Goal: Check status: Check status

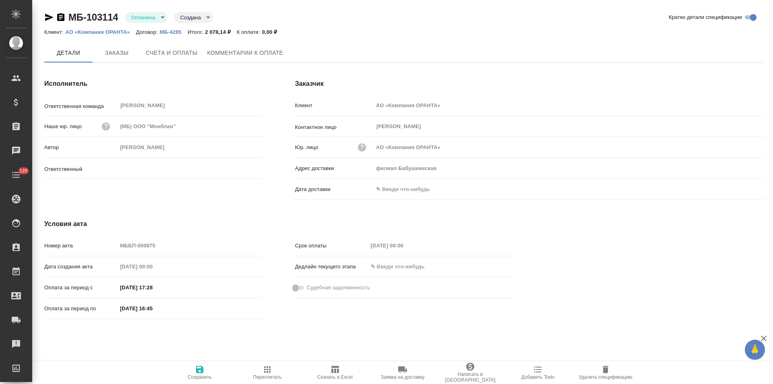
type input "[PERSON_NAME]"
click at [124, 54] on span "Заказы" at bounding box center [116, 53] width 39 height 10
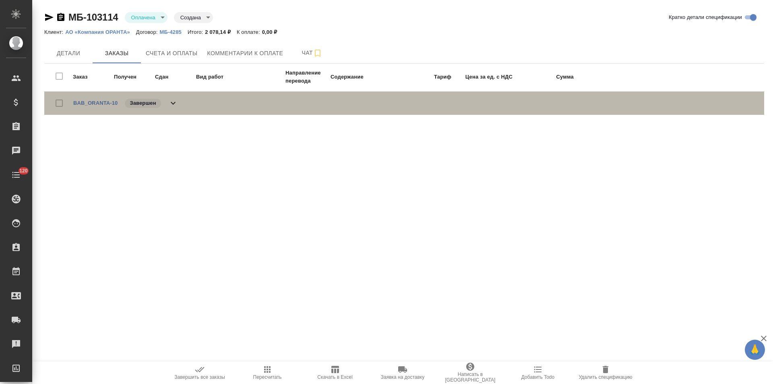
click at [175, 109] on div "BAB_ORANTA-10 Завершен" at bounding box center [404, 102] width 720 height 23
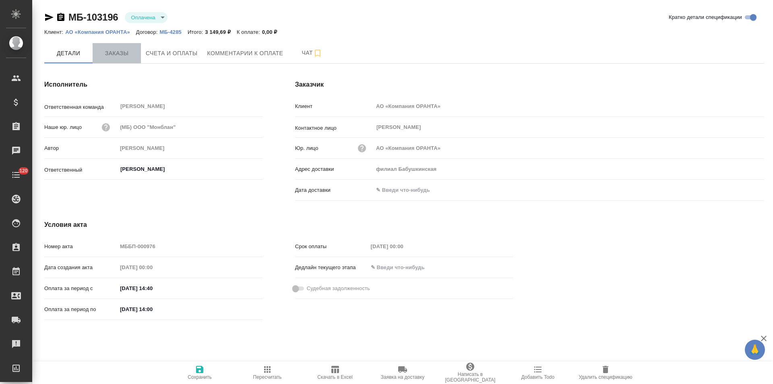
click at [126, 55] on span "Заказы" at bounding box center [116, 53] width 39 height 10
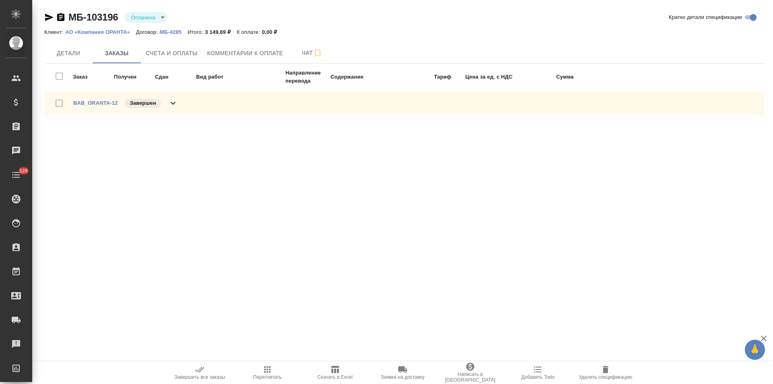
click at [180, 104] on div "BAB_ORANTA-12 Завершен" at bounding box center [404, 102] width 720 height 23
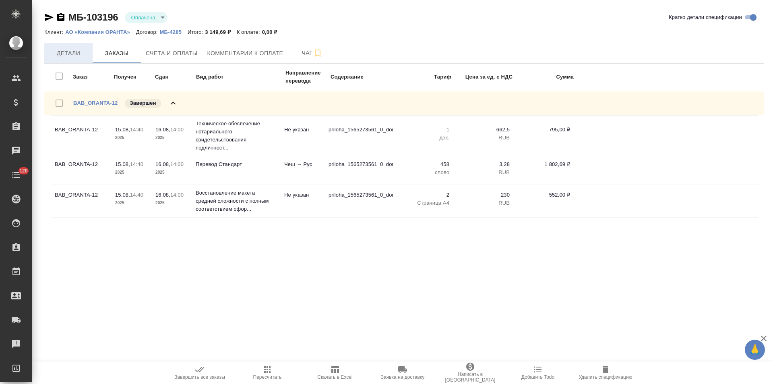
click at [72, 56] on span "Детали" at bounding box center [68, 53] width 39 height 10
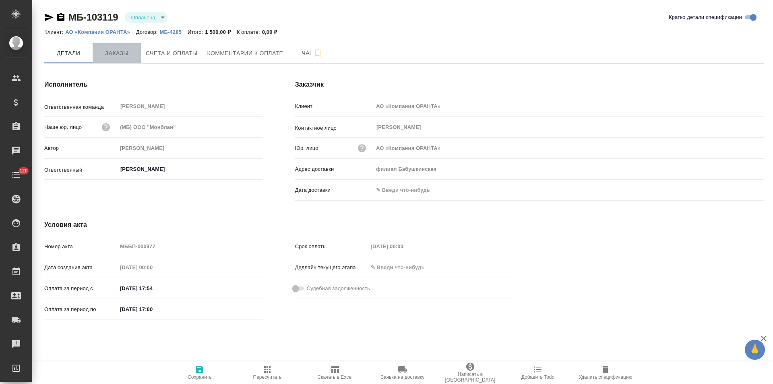
click at [127, 54] on span "Заказы" at bounding box center [116, 53] width 39 height 10
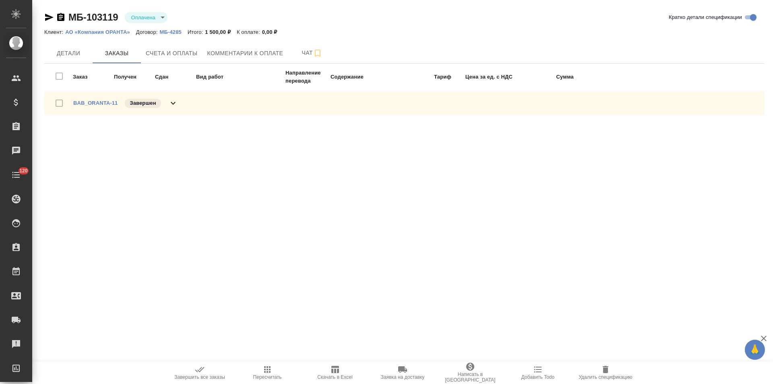
drag, startPoint x: 174, startPoint y: 103, endPoint x: 241, endPoint y: 99, distance: 67.0
click at [174, 103] on icon at bounding box center [173, 103] width 5 height 3
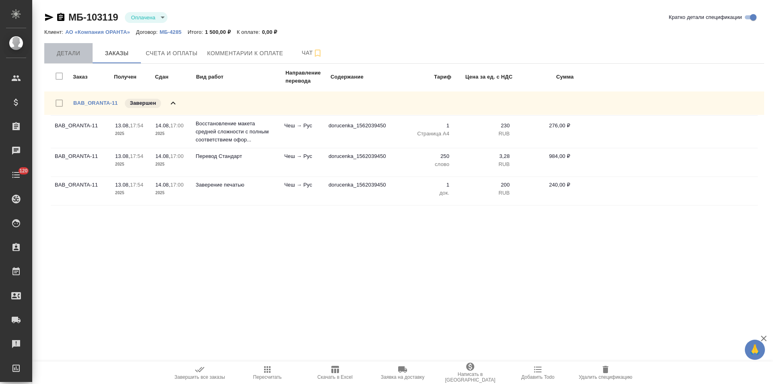
click at [75, 54] on span "Детали" at bounding box center [68, 53] width 39 height 10
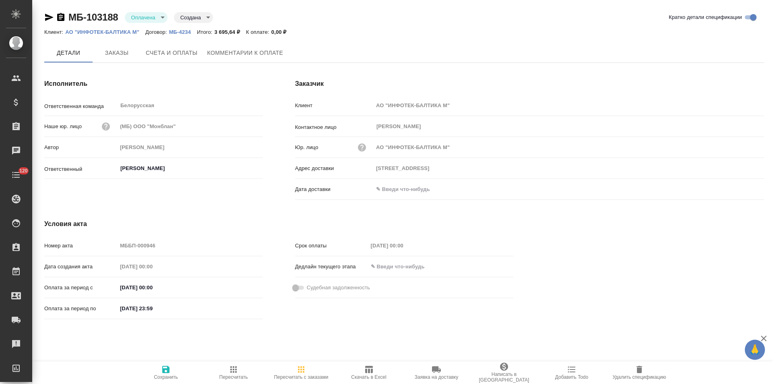
type input "109544, г. Москва, Бульвар Энтузиастов, д. 2, помещение 27"
click at [126, 56] on span "Заказы" at bounding box center [116, 53] width 39 height 10
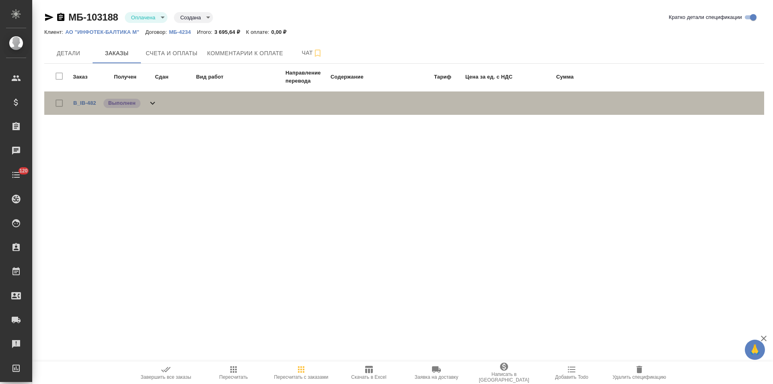
click at [149, 105] on icon at bounding box center [153, 103] width 10 height 10
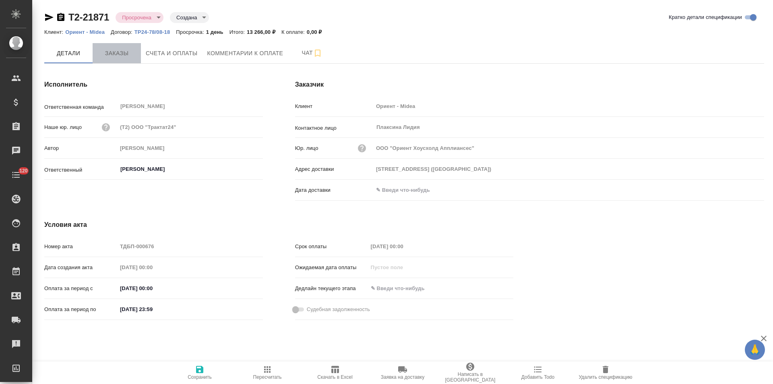
click at [125, 54] on span "Заказы" at bounding box center [116, 53] width 39 height 10
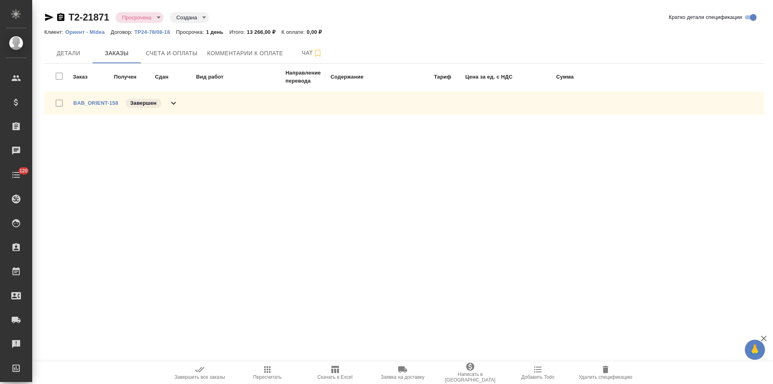
click at [178, 101] on icon at bounding box center [174, 103] width 10 height 10
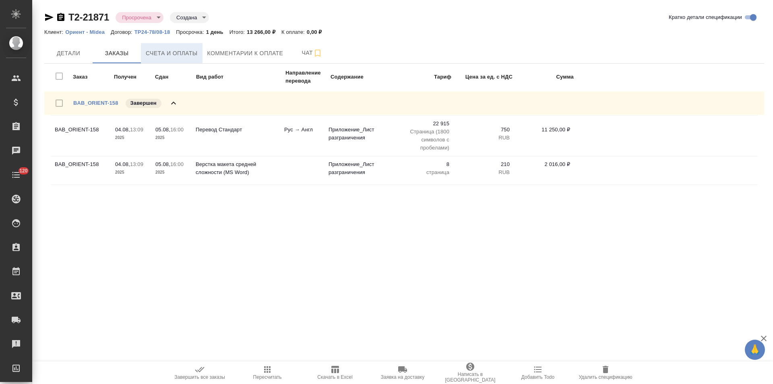
click at [170, 51] on span "Счета и оплаты" at bounding box center [172, 53] width 52 height 10
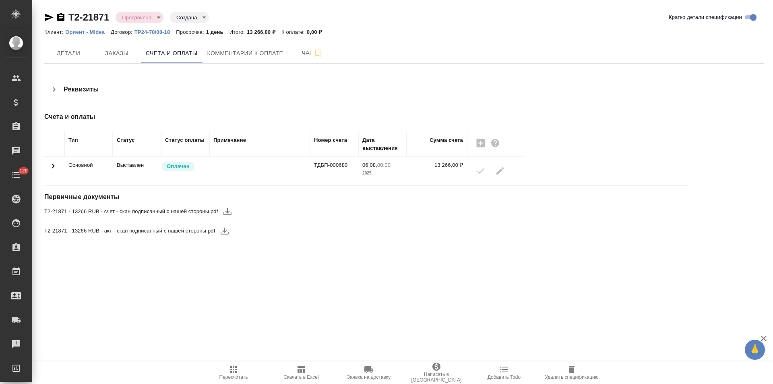
drag, startPoint x: 54, startPoint y: 166, endPoint x: 96, endPoint y: 166, distance: 42.3
click at [54, 166] on icon at bounding box center [53, 165] width 3 height 5
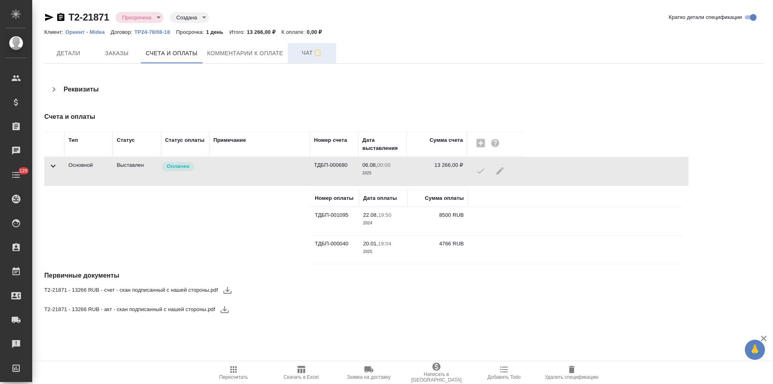
click at [291, 55] on button "Чат" at bounding box center [312, 53] width 48 height 20
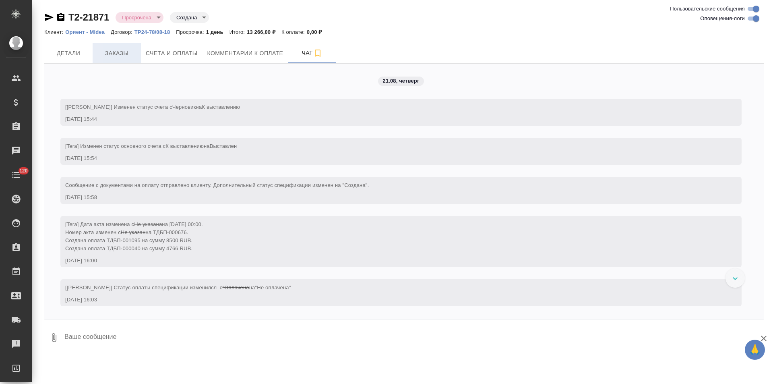
click at [128, 56] on span "Заказы" at bounding box center [116, 53] width 39 height 10
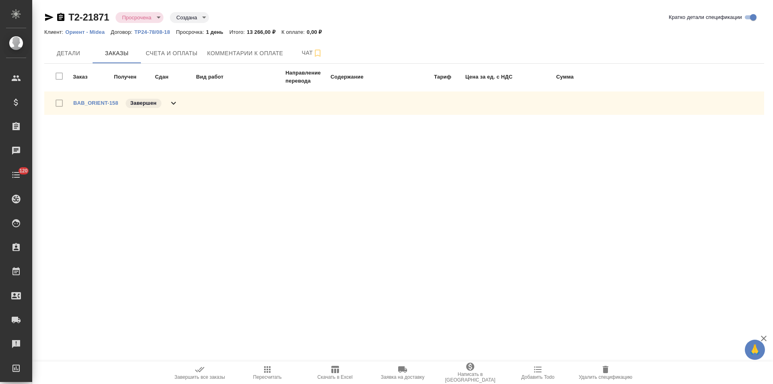
click at [180, 105] on div "BAB_ORIENT-158 Завершен" at bounding box center [404, 102] width 720 height 23
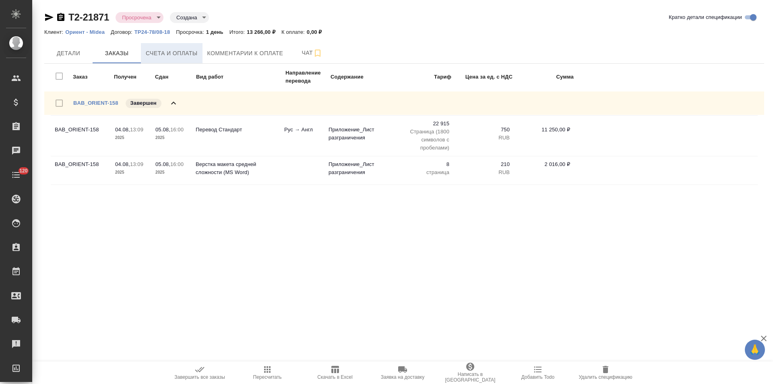
click at [186, 53] on span "Счета и оплаты" at bounding box center [172, 53] width 52 height 10
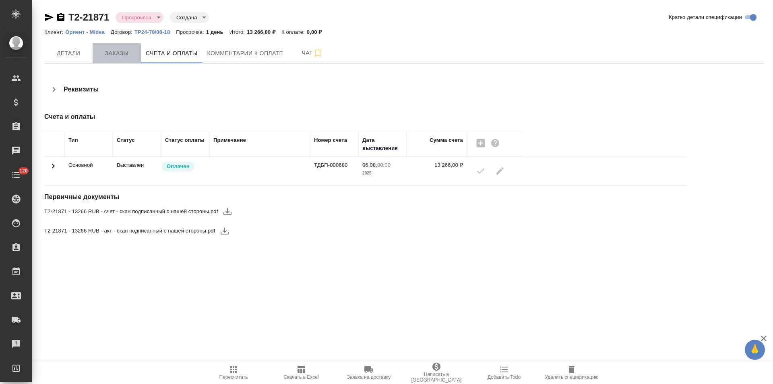
click at [124, 60] on button "Заказы" at bounding box center [117, 53] width 48 height 20
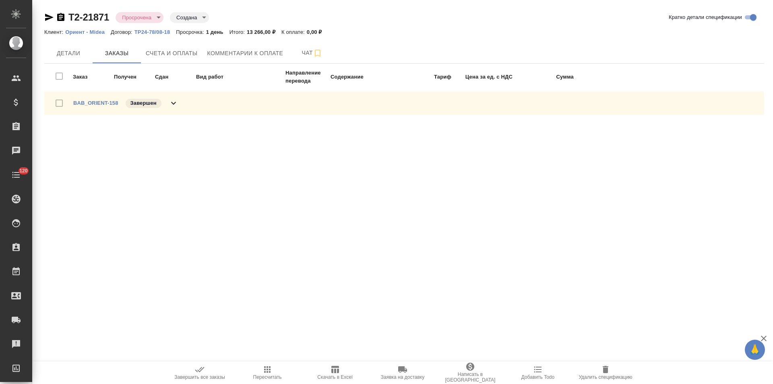
click at [179, 104] on div "BAB_ORIENT-158 Завершен" at bounding box center [404, 102] width 720 height 23
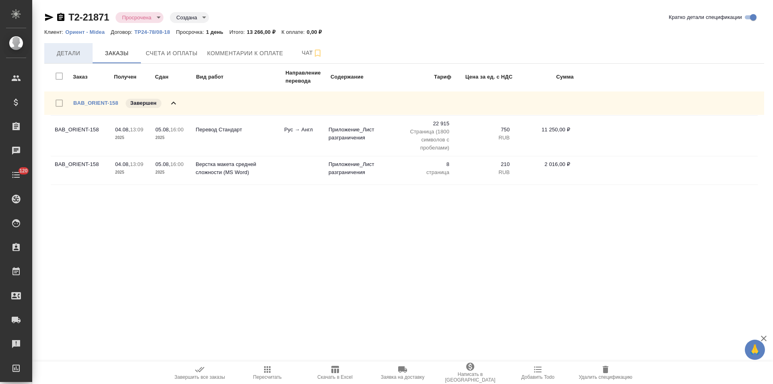
click at [69, 48] on span "Детали" at bounding box center [68, 53] width 39 height 10
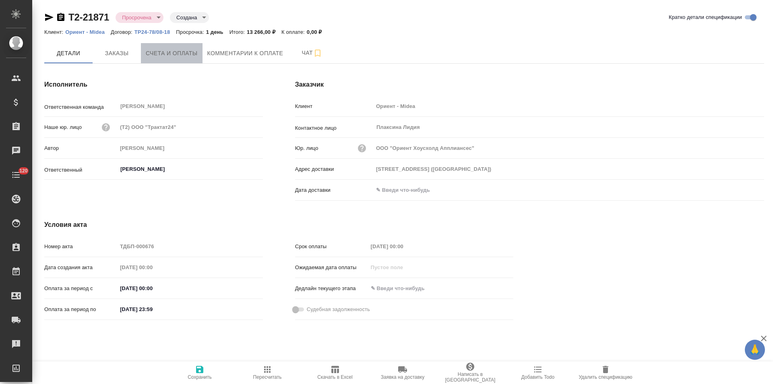
click at [157, 60] on button "Счета и оплаты" at bounding box center [172, 53] width 62 height 20
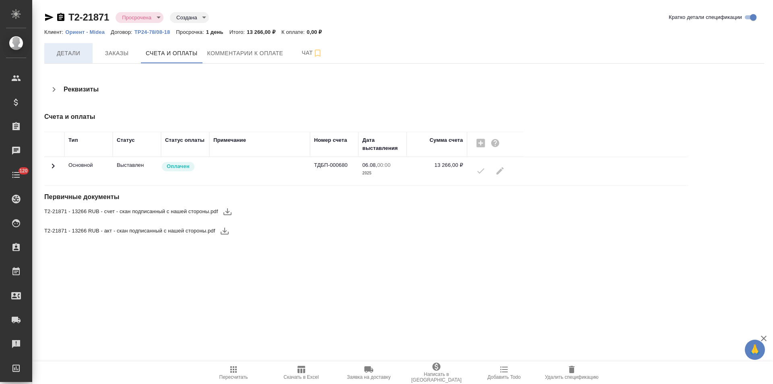
click at [72, 59] on button "Детали" at bounding box center [68, 53] width 48 height 20
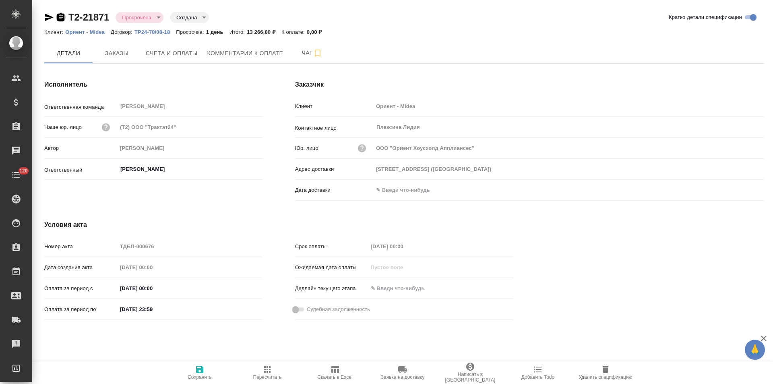
click at [62, 18] on icon "button" at bounding box center [60, 17] width 7 height 8
click at [301, 55] on span "Чат" at bounding box center [312, 53] width 39 height 10
